Goal: Communication & Community: Answer question/provide support

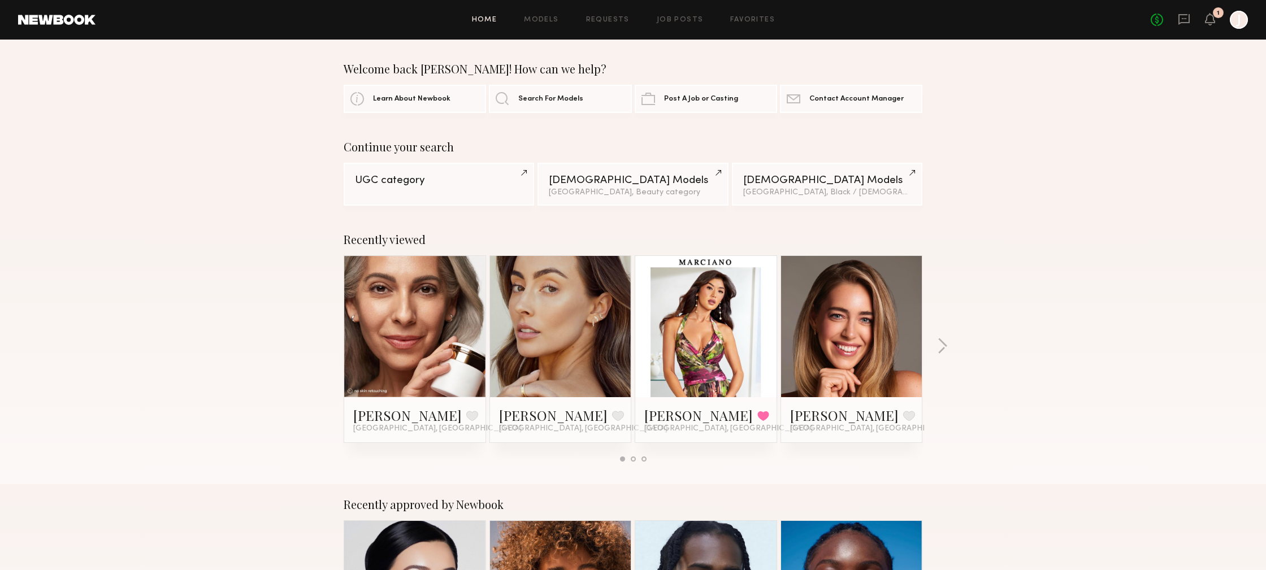
click at [1216, 18] on div "1" at bounding box center [1218, 12] width 11 height 11
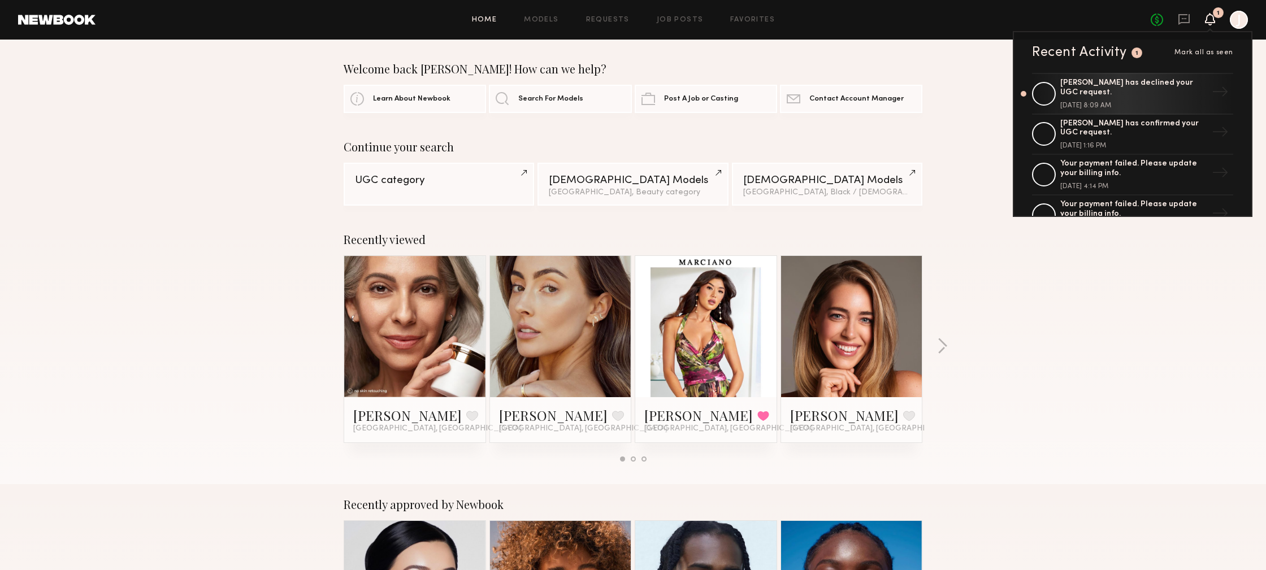
click at [1207, 20] on icon at bounding box center [1209, 19] width 9 height 8
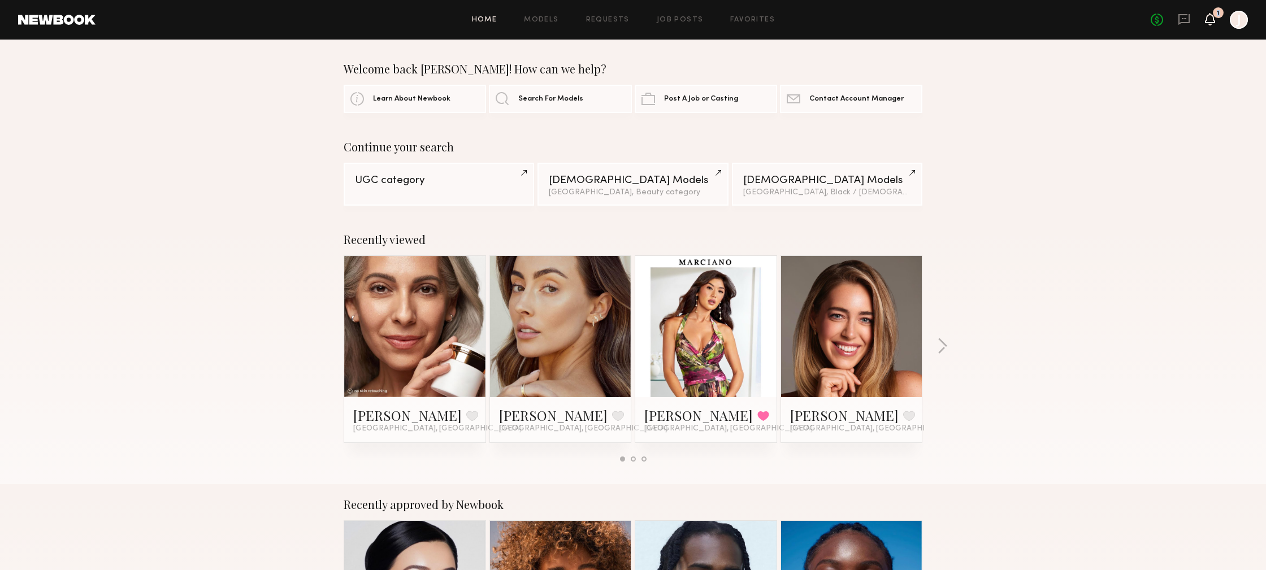
click at [1207, 20] on icon at bounding box center [1209, 19] width 9 height 8
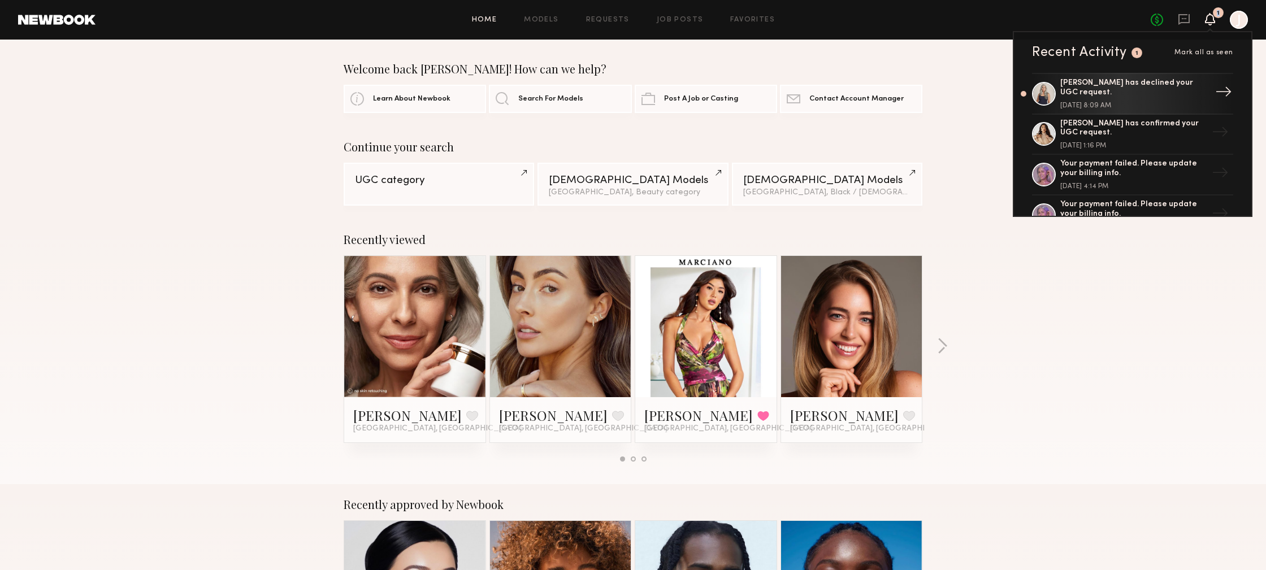
click at [1153, 92] on div "[PERSON_NAME] has declined your UGC request." at bounding box center [1133, 88] width 147 height 19
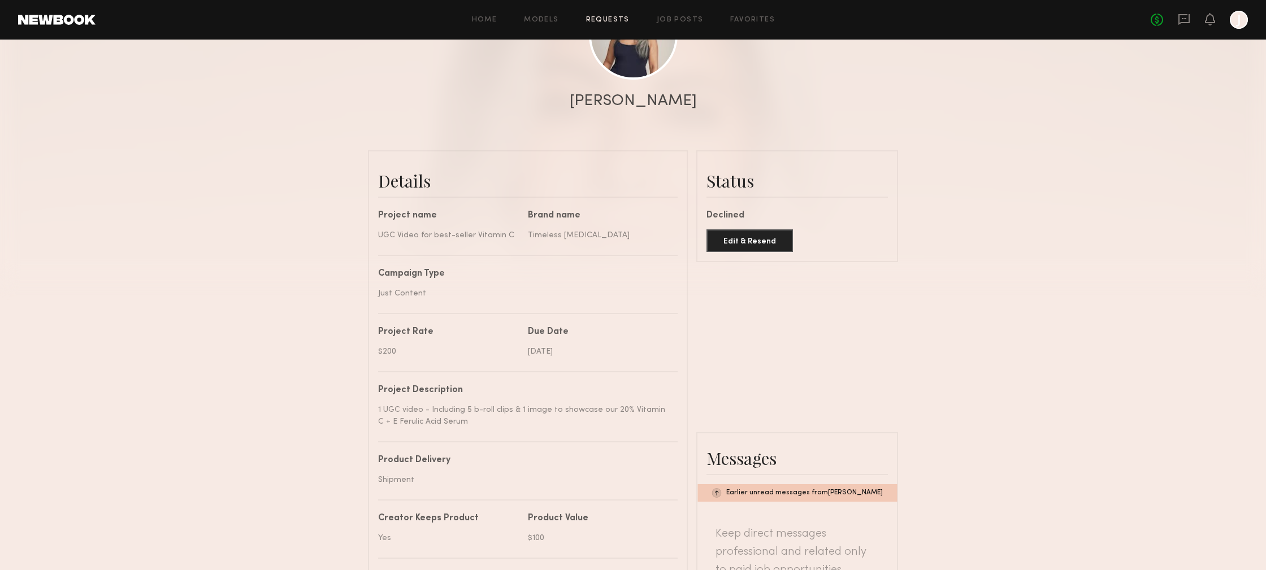
scroll to position [150, 0]
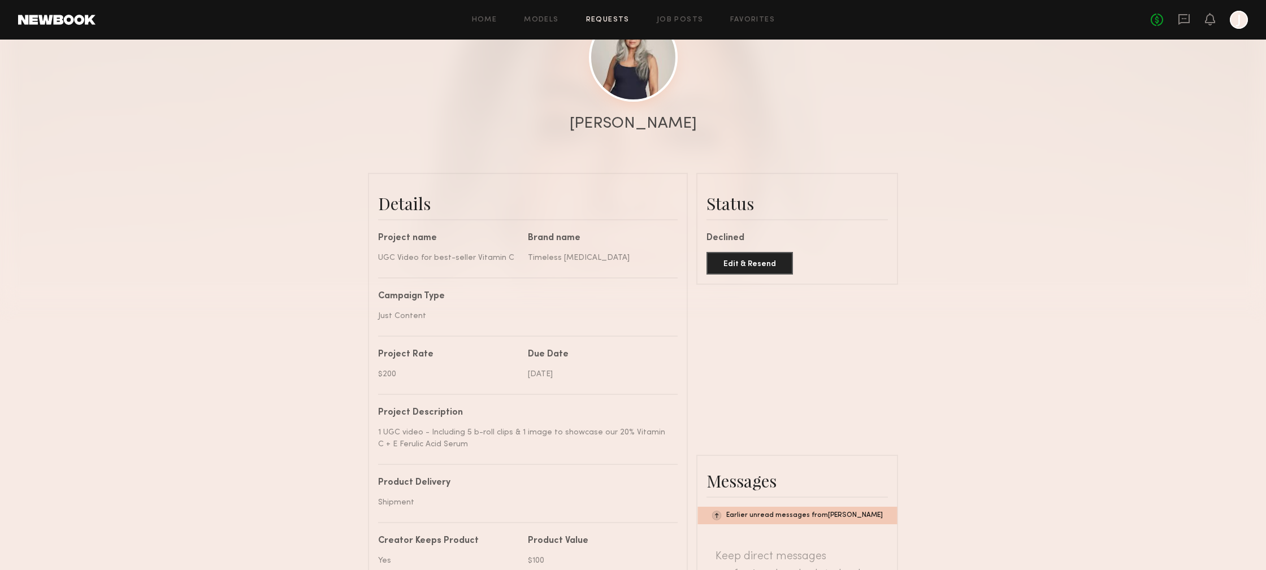
click at [635, 77] on link at bounding box center [633, 57] width 89 height 89
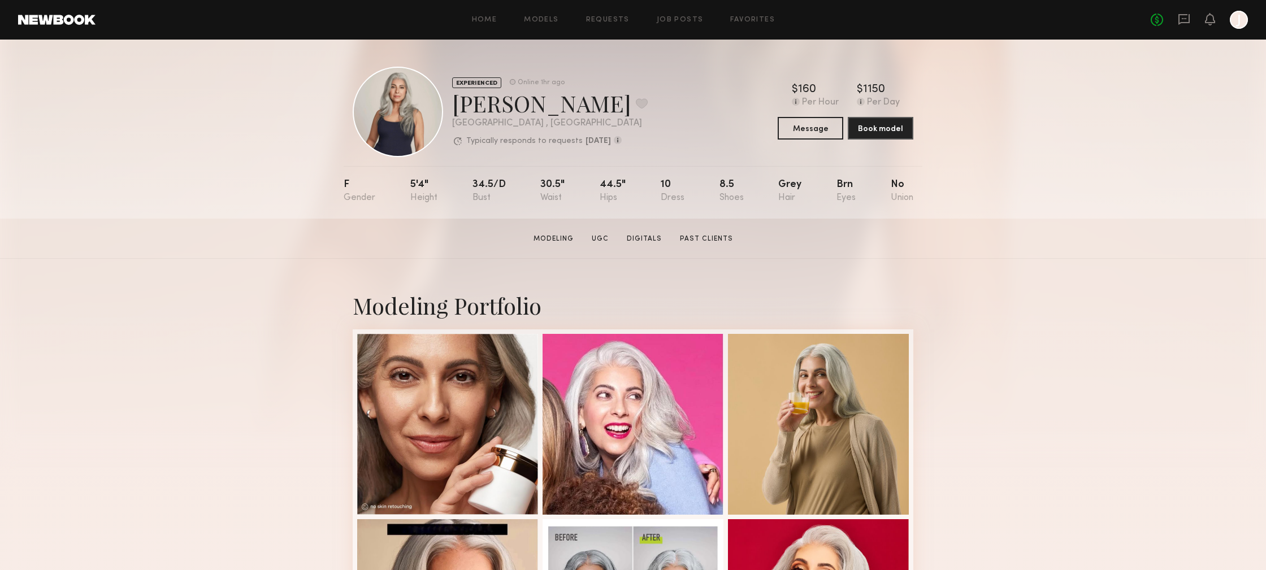
click at [1238, 25] on div at bounding box center [1239, 20] width 18 height 18
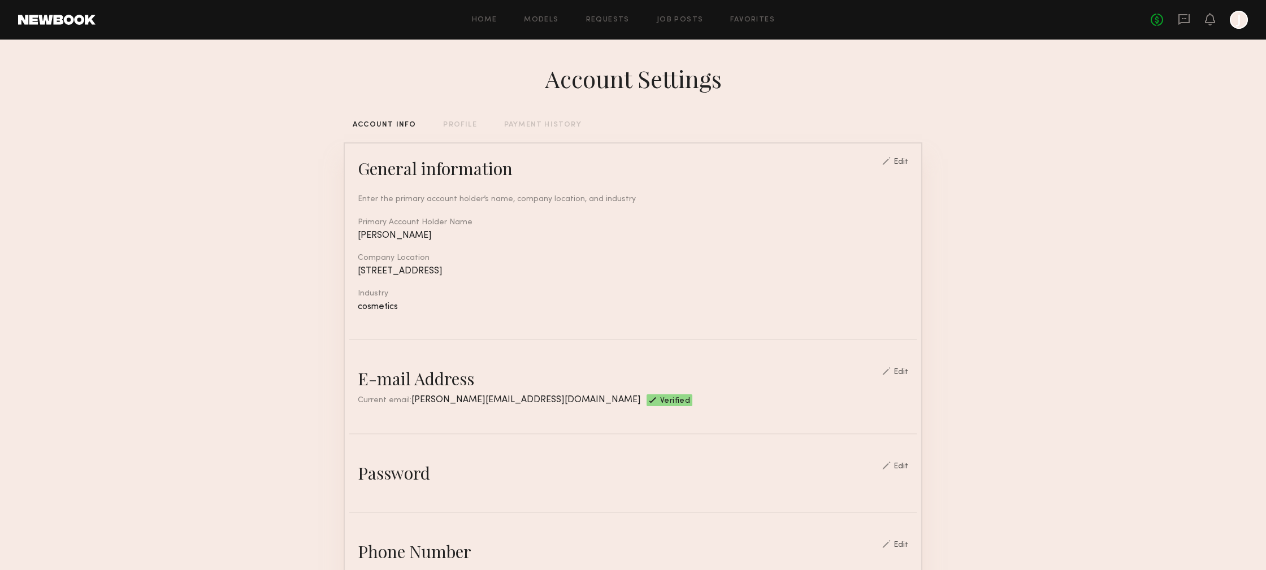
click at [1202, 19] on div "No fees up to $5,000 J" at bounding box center [1199, 20] width 97 height 18
click at [1212, 19] on icon at bounding box center [1209, 19] width 9 height 8
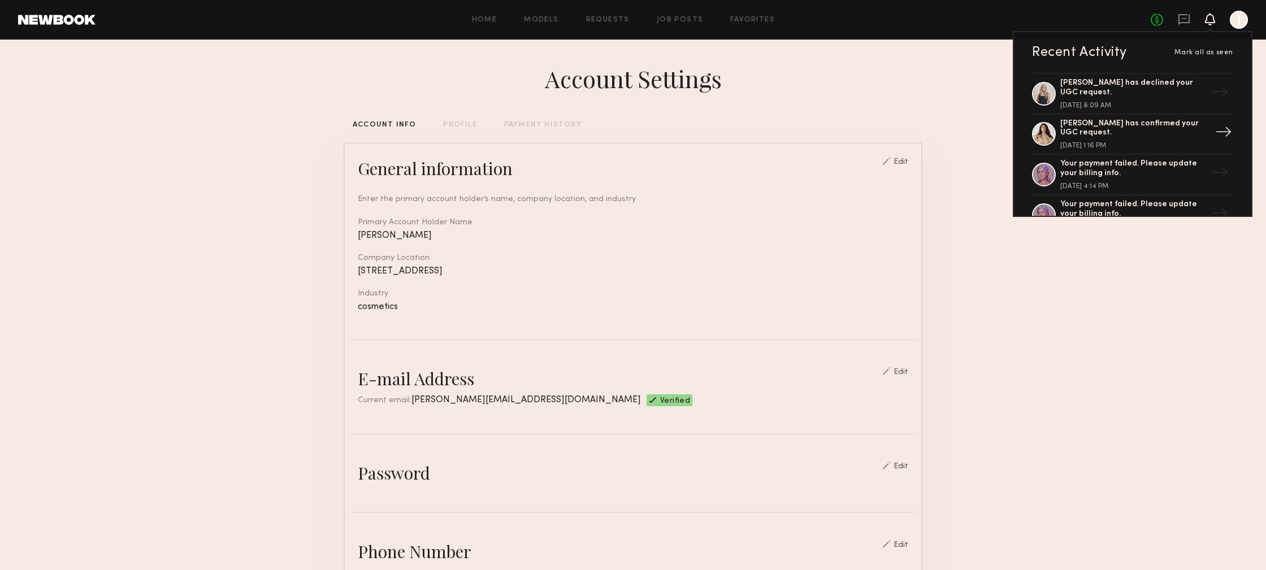
click at [1136, 131] on div "[PERSON_NAME] has confirmed your UGC request." at bounding box center [1133, 128] width 147 height 19
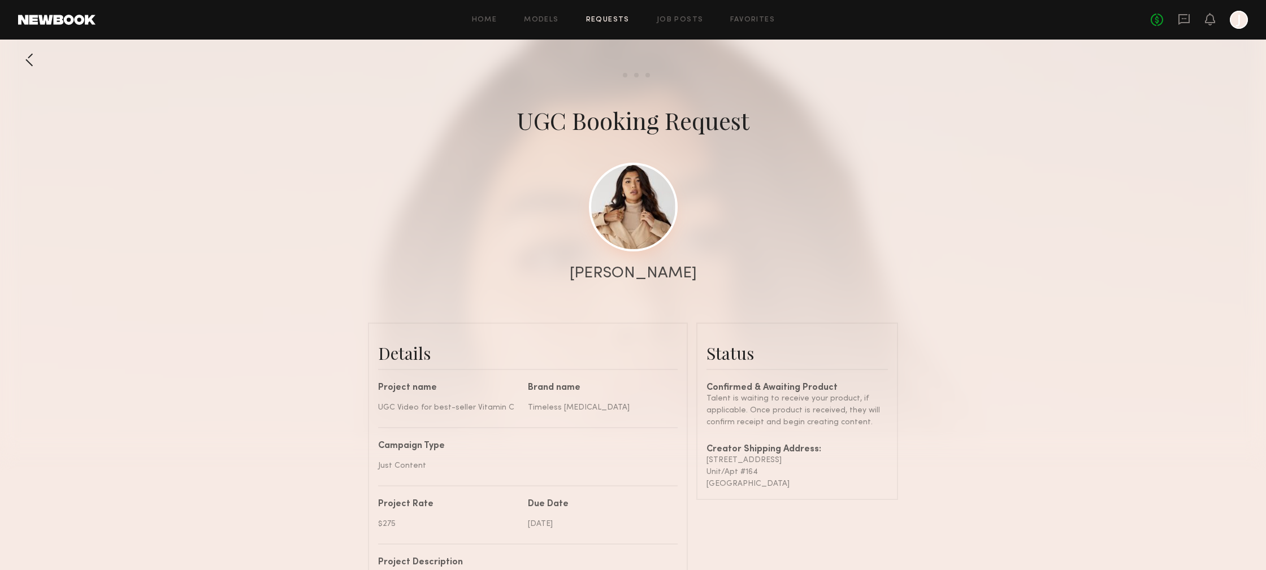
click at [619, 204] on link at bounding box center [633, 207] width 89 height 89
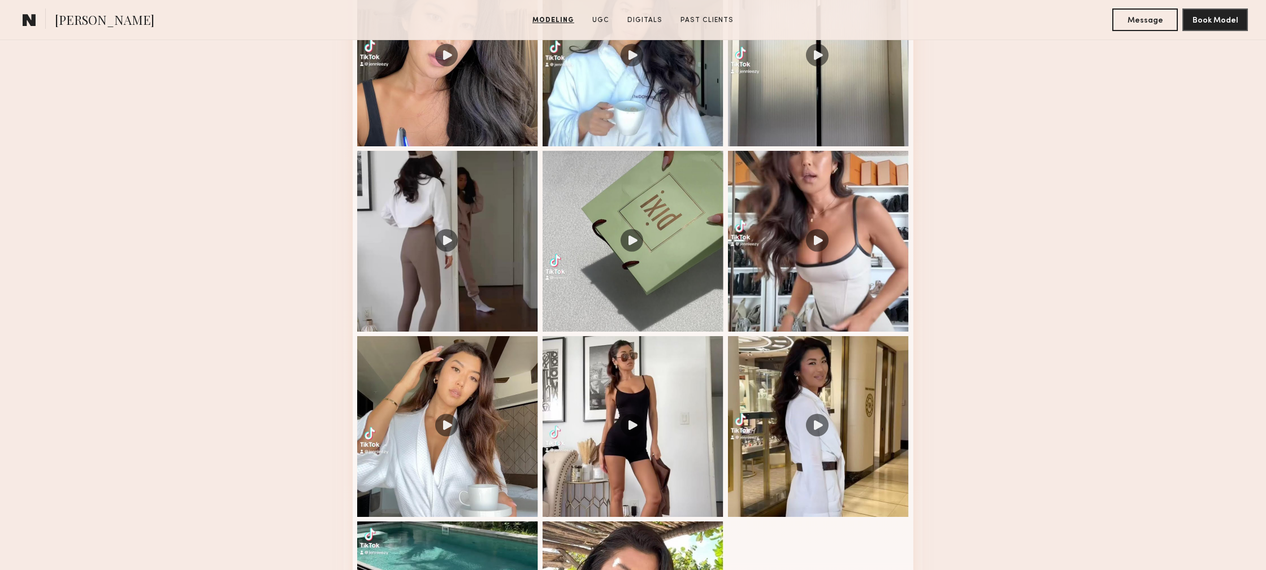
scroll to position [1274, 0]
